Goal: Navigation & Orientation: Find specific page/section

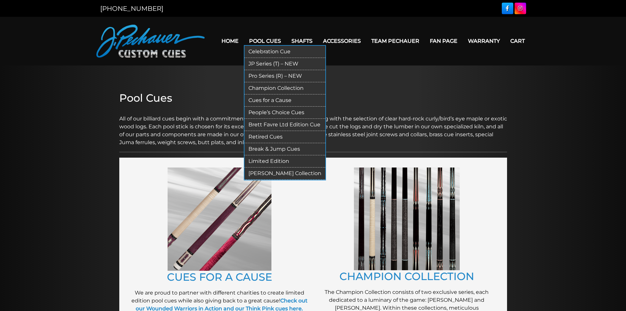
click at [271, 63] on link "JP Series (T) – NEW" at bounding box center [285, 64] width 81 height 12
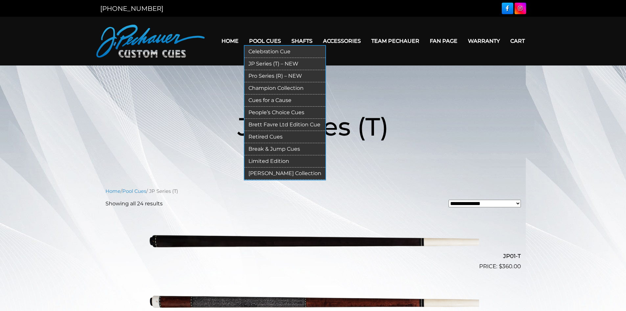
click at [265, 76] on link "Pro Series (R) – NEW" at bounding box center [285, 76] width 81 height 12
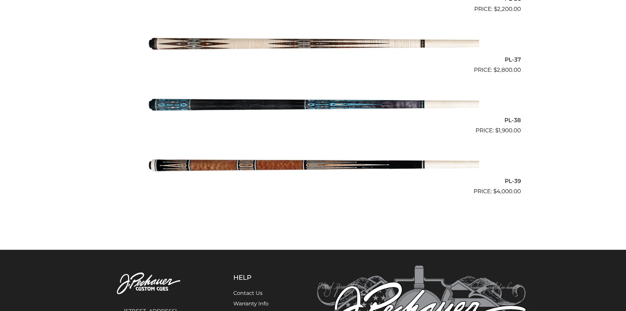
scroll to position [1922, 0]
